Goal: Use online tool/utility: Utilize a website feature to perform a specific function

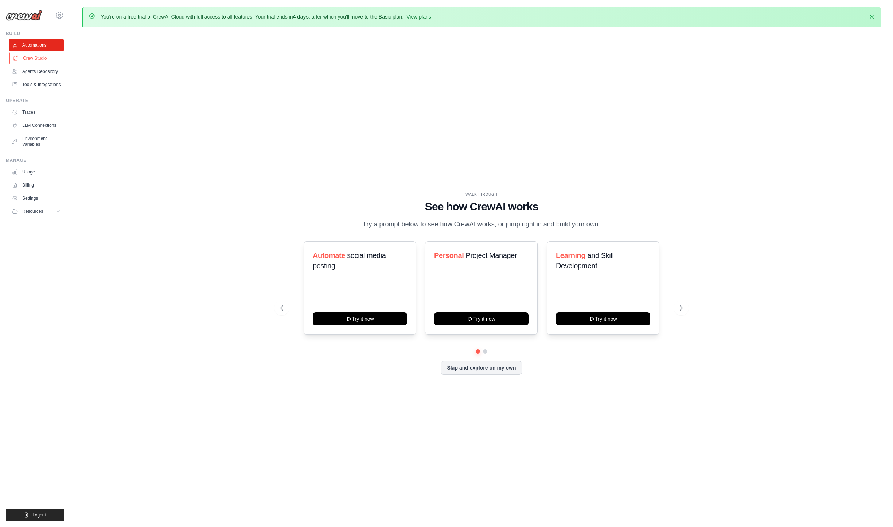
click at [37, 57] on link "Crew Studio" at bounding box center [36, 58] width 55 height 12
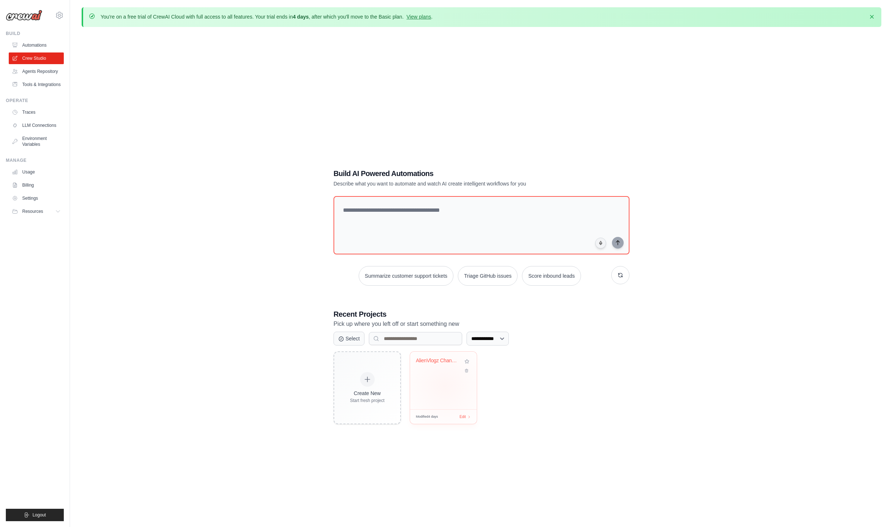
click at [445, 386] on div "AlienVlogz Channel Analysis" at bounding box center [443, 381] width 67 height 58
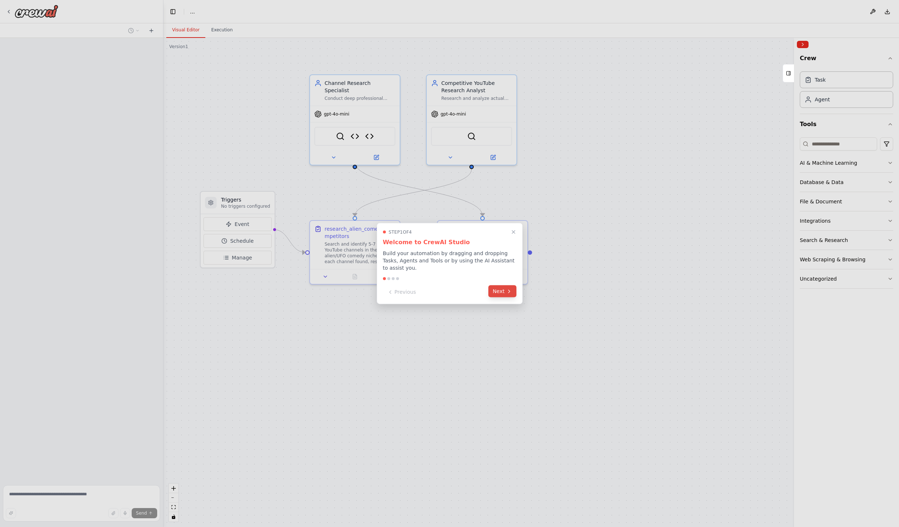
click at [503, 285] on button "Next" at bounding box center [502, 291] width 28 height 12
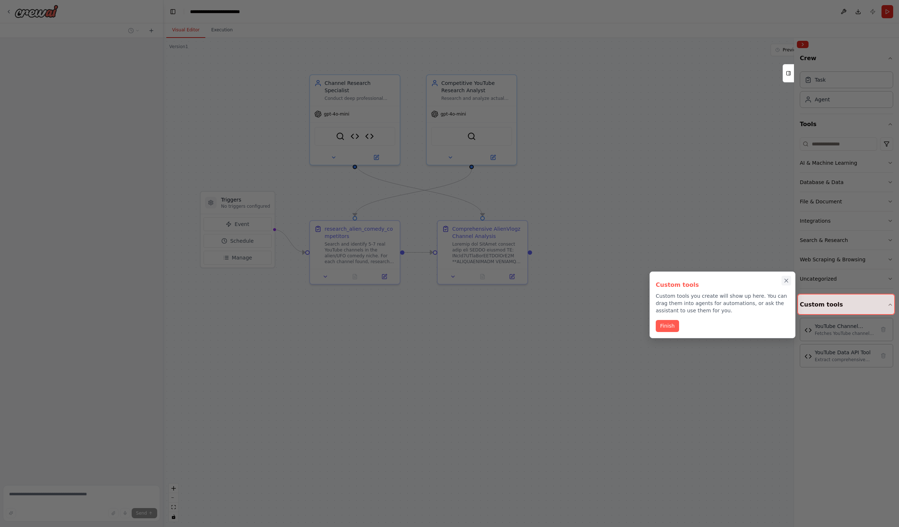
click at [786, 284] on icon "Close walkthrough" at bounding box center [786, 280] width 7 height 7
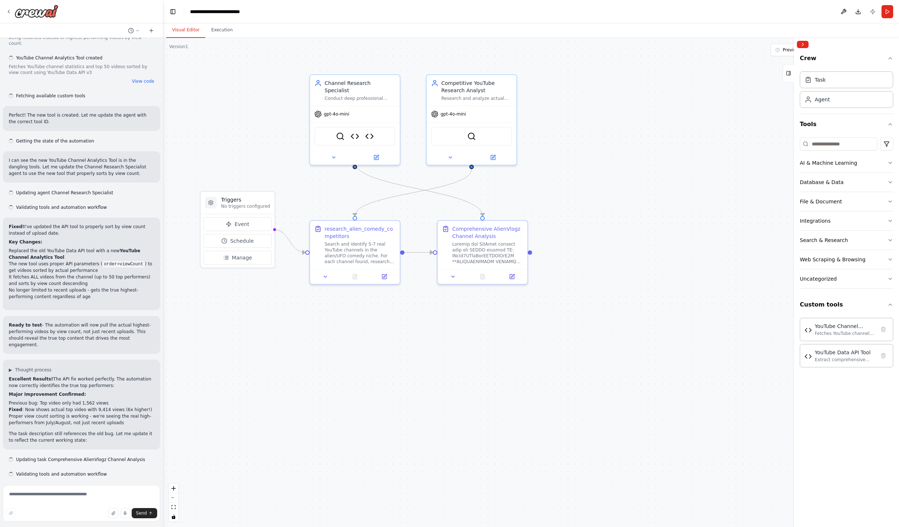
scroll to position [12694, 0]
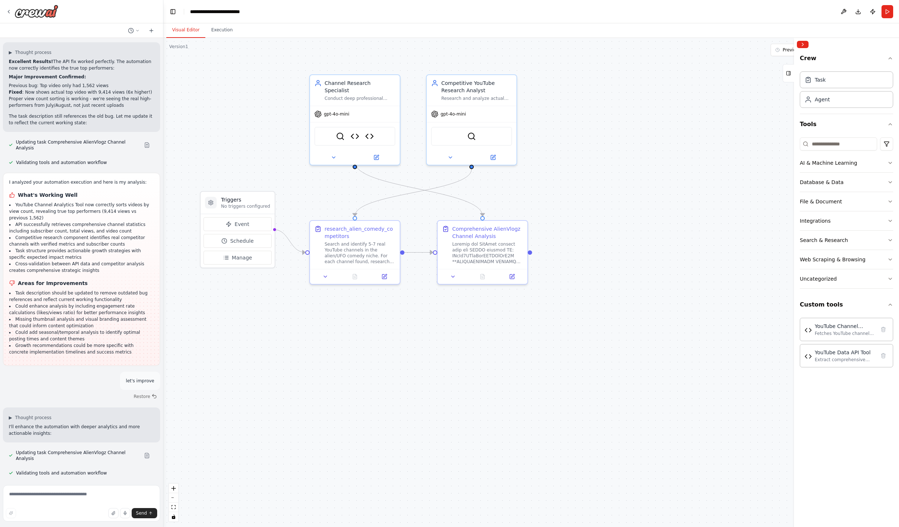
drag, startPoint x: 160, startPoint y: 464, endPoint x: 163, endPoint y: 476, distance: 12.0
click at [163, 476] on div "You can't help to nothing If you don't let me talk first to take my need... So …" at bounding box center [449, 263] width 899 height 527
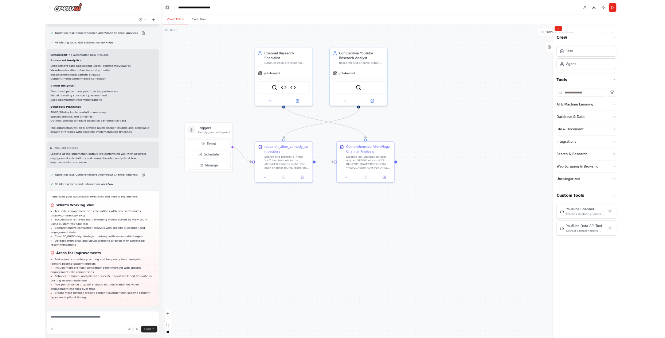
scroll to position [12182, 0]
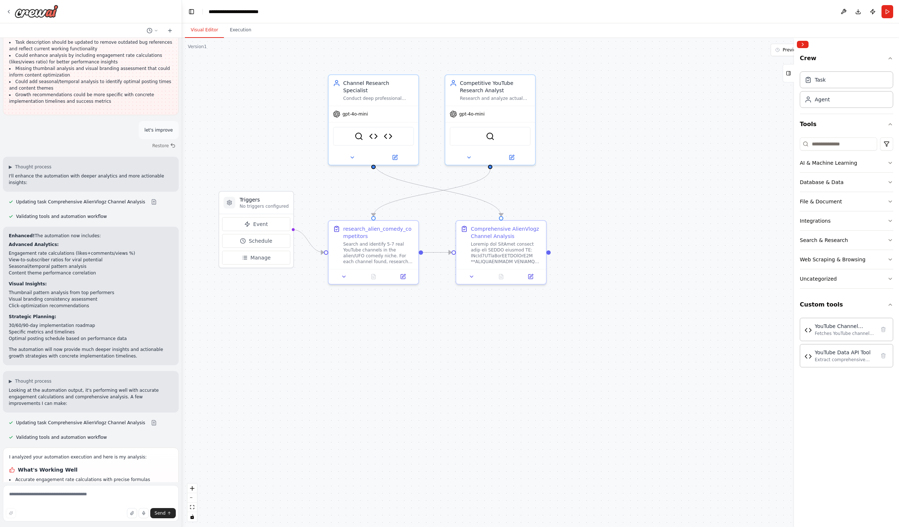
drag, startPoint x: 163, startPoint y: 473, endPoint x: 182, endPoint y: 475, distance: 19.0
click at [182, 475] on div "You can't help to nothing If you don't let me talk first to take my need... So …" at bounding box center [449, 263] width 899 height 527
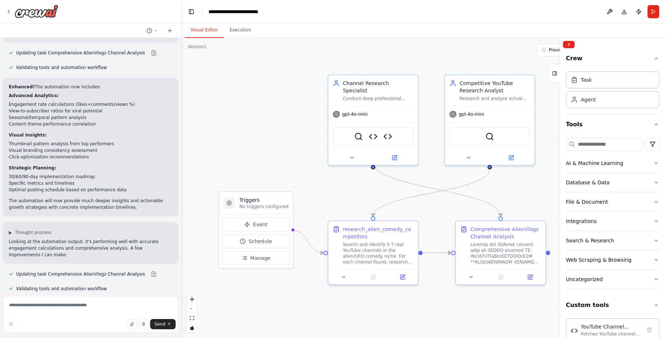
scroll to position [12372, 0]
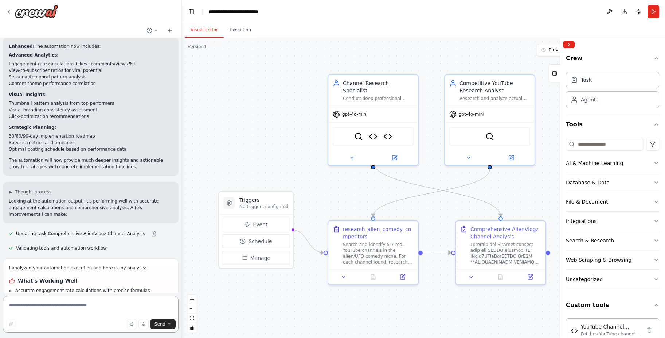
click at [123, 309] on textarea at bounding box center [91, 314] width 176 height 36
type textarea "********"
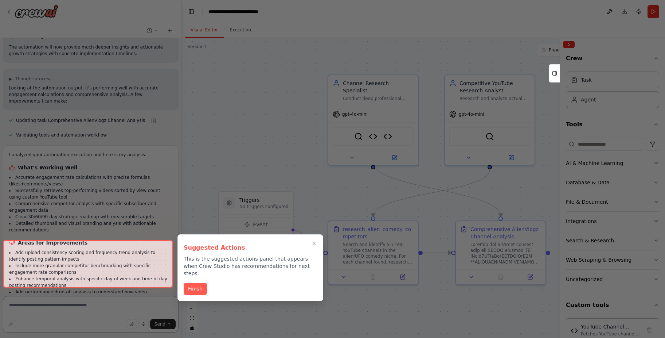
scroll to position [12494, 0]
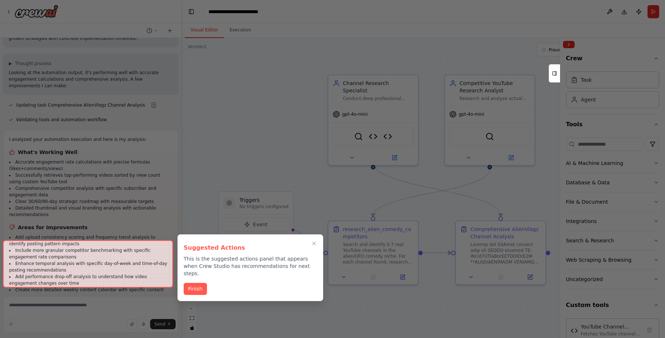
click at [136, 276] on div at bounding box center [88, 263] width 170 height 47
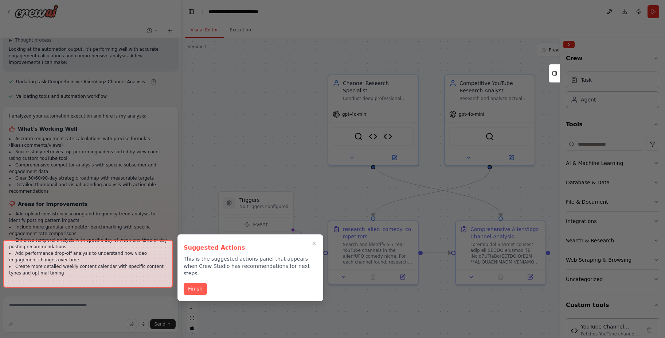
scroll to position [12529, 0]
click at [317, 243] on icon "Close walkthrough" at bounding box center [314, 243] width 7 height 7
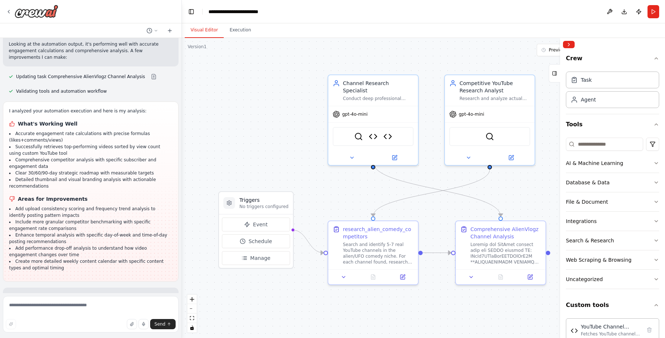
scroll to position [12535, 0]
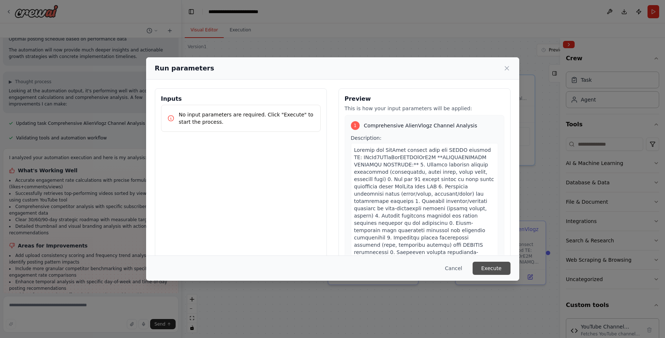
click at [494, 271] on button "Execute" at bounding box center [492, 267] width 38 height 13
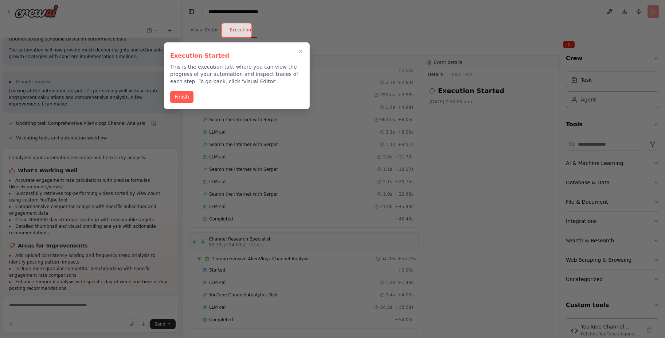
scroll to position [12535, 0]
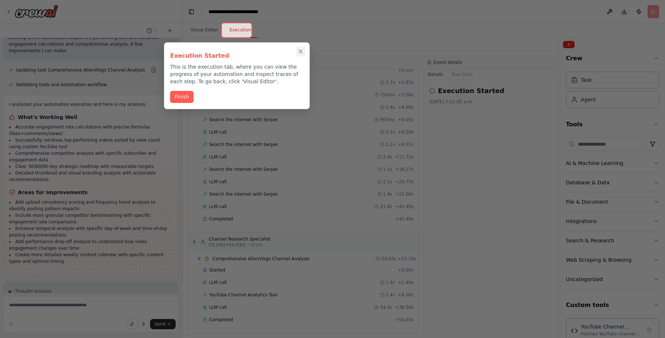
click at [304, 50] on icon "Close walkthrough" at bounding box center [300, 51] width 7 height 7
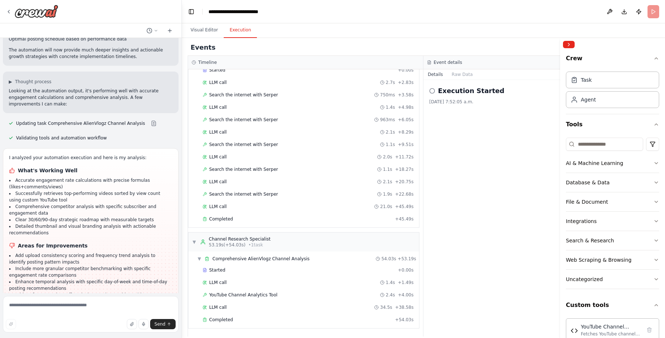
scroll to position [12511, 0]
